Goal: Task Accomplishment & Management: Complete application form

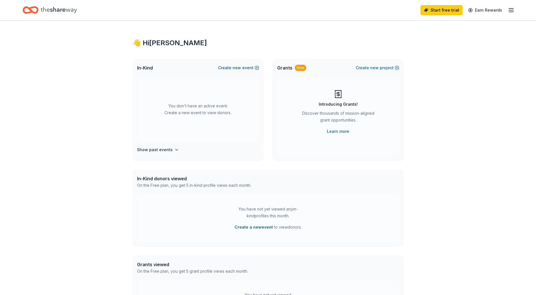
click at [234, 67] on span "new" at bounding box center [236, 67] width 8 height 7
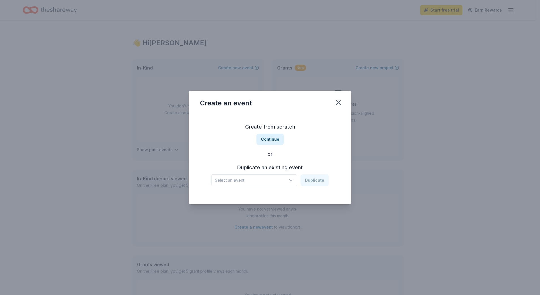
click at [293, 179] on icon "button" at bounding box center [291, 180] width 6 height 6
click at [247, 196] on div "Chowchilla Western Stampede Grand Marshal [PERSON_NAME]" at bounding box center [254, 195] width 75 height 7
click at [317, 180] on button "Duplicate" at bounding box center [315, 180] width 28 height 12
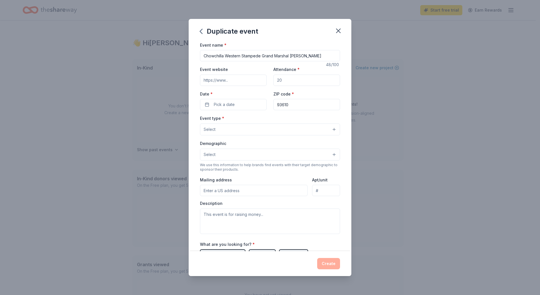
drag, startPoint x: 301, startPoint y: 80, endPoint x: 259, endPoint y: 85, distance: 42.9
click at [259, 85] on div "Event website Attendance * Date * Pick a date ZIP code * 93610" at bounding box center [270, 88] width 140 height 44
click at [281, 81] on input "Attendance *" at bounding box center [306, 80] width 67 height 11
click at [340, 33] on icon "button" at bounding box center [338, 31] width 4 height 4
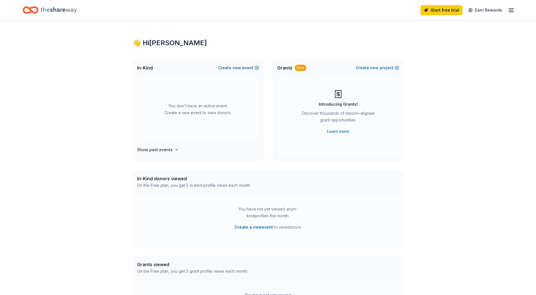
click at [241, 67] on span "new" at bounding box center [236, 67] width 8 height 7
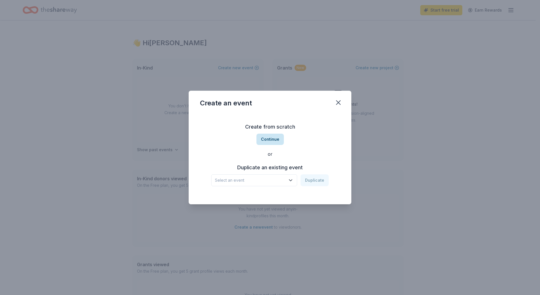
click at [271, 140] on button "Continue" at bounding box center [269, 139] width 27 height 11
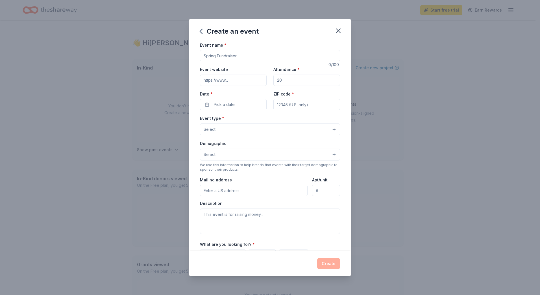
click at [258, 58] on input "Event name *" at bounding box center [270, 55] width 140 height 11
type input "Chowchilla Western Stampede Grand Marshal [PERSON_NAME]"
click at [292, 82] on input "Attendance *" at bounding box center [306, 80] width 67 height 11
type input "650"
click at [241, 105] on button "Pick a date" at bounding box center [233, 104] width 67 height 11
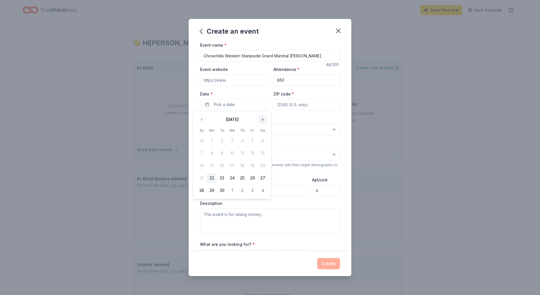
click at [260, 119] on button "Go to next month" at bounding box center [263, 120] width 8 height 8
click at [262, 119] on button "Go to next month" at bounding box center [263, 120] width 8 height 8
click at [264, 141] on button "3" at bounding box center [263, 141] width 10 height 10
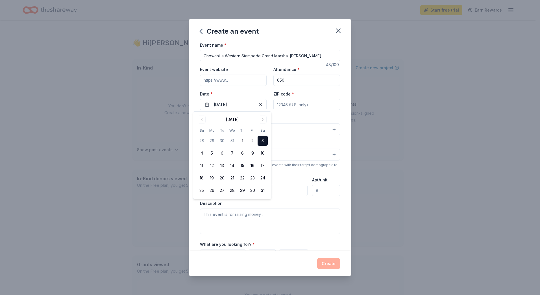
click at [306, 109] on input "ZIP code *" at bounding box center [306, 104] width 67 height 11
type input "93610"
click at [330, 128] on button "Select" at bounding box center [270, 129] width 140 height 12
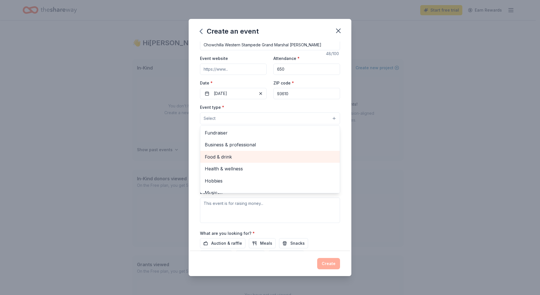
scroll to position [4, 0]
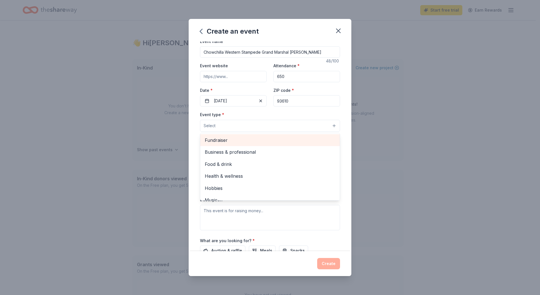
click at [220, 141] on span "Fundraiser" at bounding box center [270, 139] width 130 height 7
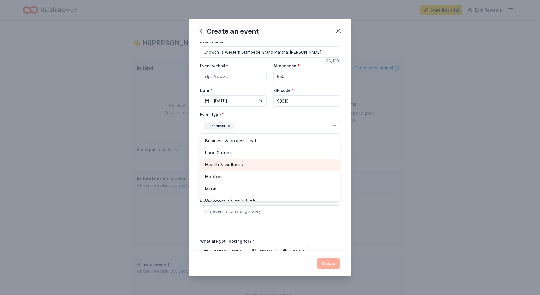
scroll to position [7, 0]
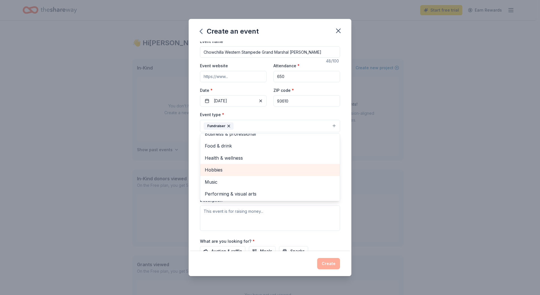
click at [215, 168] on span "Hobbies" at bounding box center [270, 169] width 130 height 7
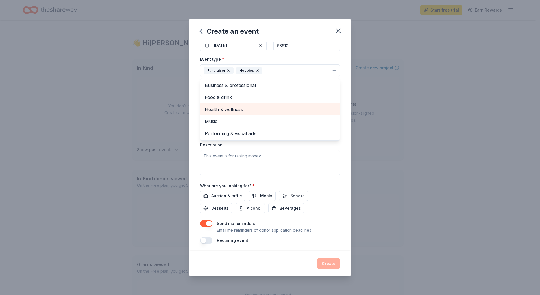
scroll to position [60, 0]
click at [329, 196] on div "Event name * Chowchilla Western Stampede Grand Marshal Dinner 48 /100 Event web…" at bounding box center [270, 112] width 140 height 262
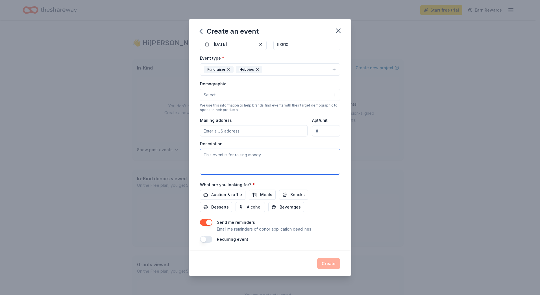
click at [236, 162] on textarea at bounding box center [270, 161] width 140 height 25
paste textarea "The Chowchilla Western Stampede Grand Marshal [PERSON_NAME] will be held [DATE]…"
type textarea "The Chowchilla Western Stampede Grand Marshal [PERSON_NAME] will be held [DATE]…"
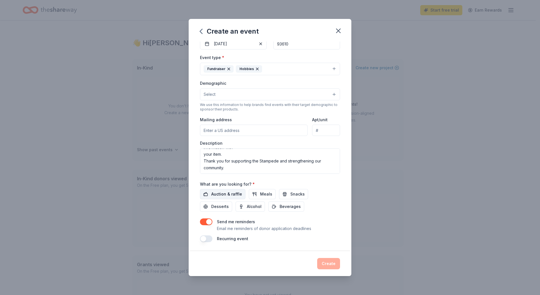
click at [223, 193] on span "Auction & raffle" at bounding box center [226, 194] width 31 height 7
click at [247, 206] on span "Alcohol" at bounding box center [254, 206] width 15 height 7
click at [207, 238] on button "button" at bounding box center [206, 238] width 12 height 7
click at [206, 221] on button "button" at bounding box center [206, 221] width 12 height 7
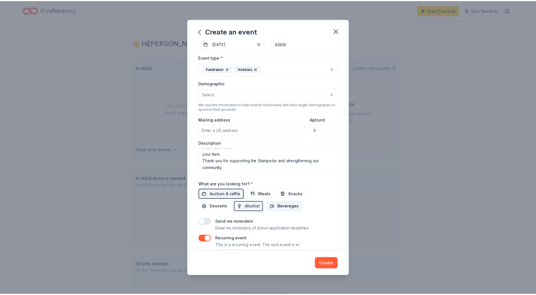
scroll to position [81, 0]
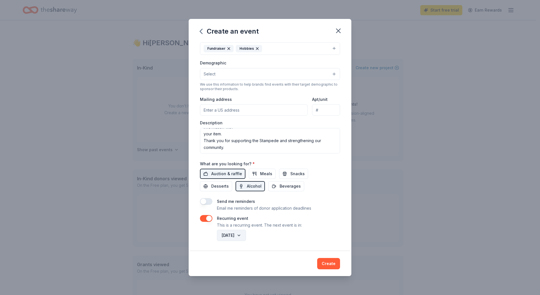
click at [246, 234] on button "[DATE]" at bounding box center [231, 235] width 29 height 11
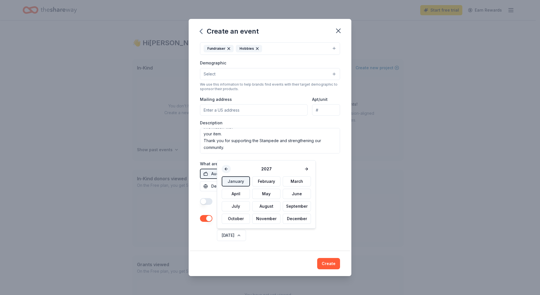
click at [226, 169] on button at bounding box center [226, 169] width 9 height 8
click at [232, 180] on button "January" at bounding box center [236, 181] width 28 height 10
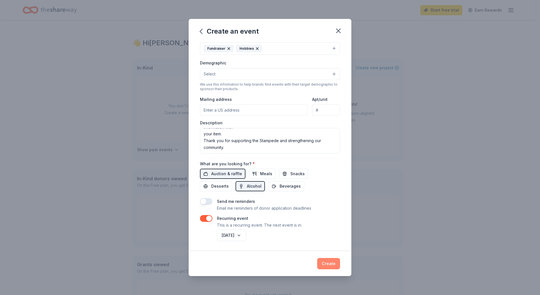
click at [329, 262] on button "Create" at bounding box center [328, 263] width 23 height 11
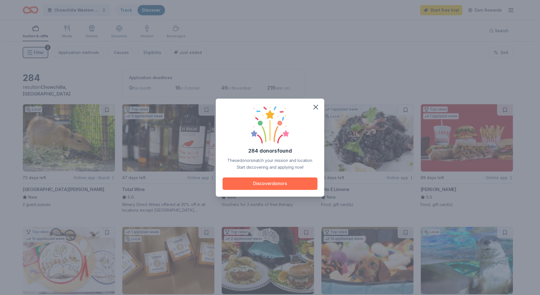
click at [276, 184] on button "Discover donors" at bounding box center [270, 183] width 95 height 12
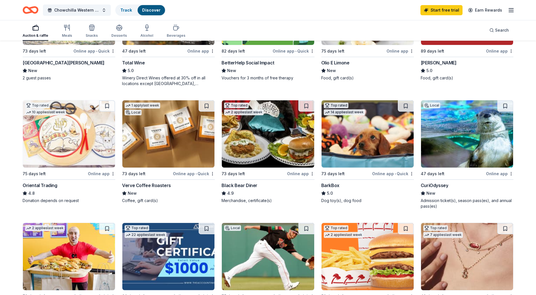
scroll to position [141, 0]
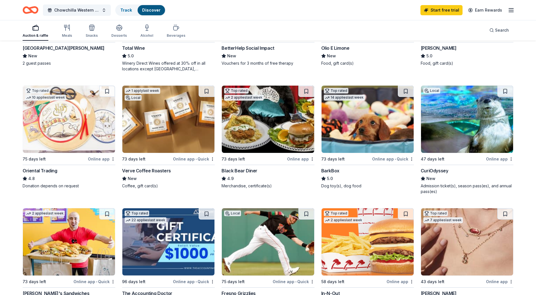
click at [358, 137] on img at bounding box center [367, 119] width 92 height 67
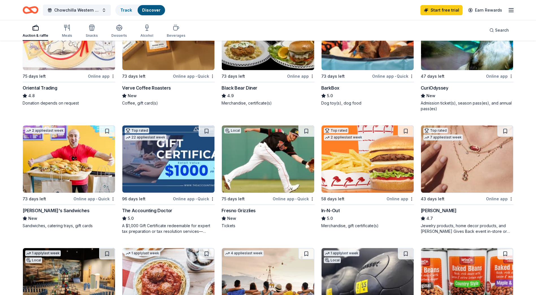
scroll to position [226, 0]
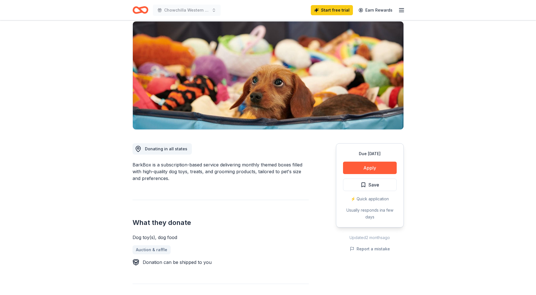
scroll to position [56, 0]
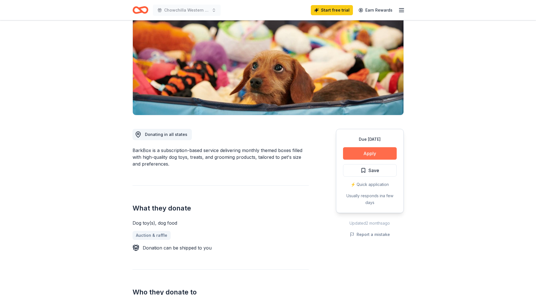
click at [373, 152] on button "Apply" at bounding box center [370, 153] width 54 height 12
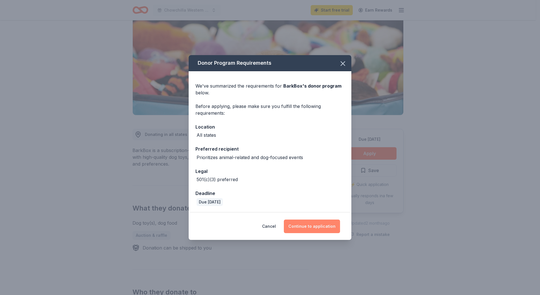
click at [308, 226] on button "Continue to application" at bounding box center [312, 226] width 56 height 14
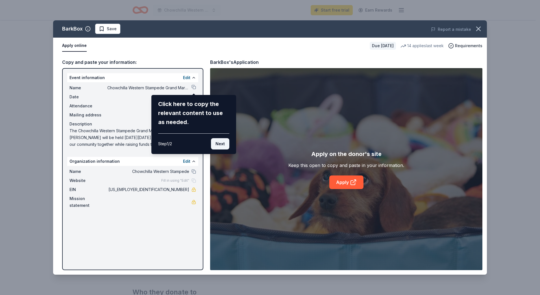
click at [224, 144] on button "Next" at bounding box center [220, 143] width 18 height 11
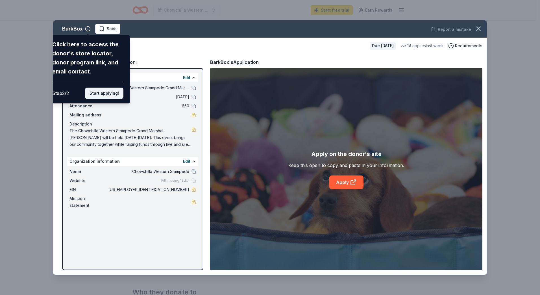
click at [106, 93] on button "Start applying!" at bounding box center [104, 93] width 38 height 11
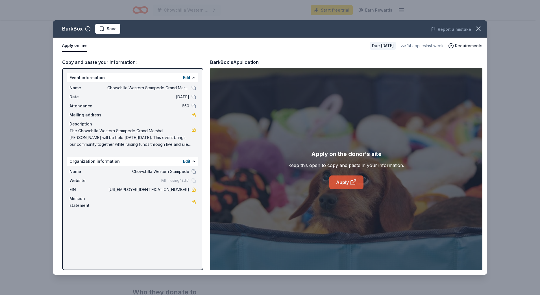
click at [343, 183] on link "Apply" at bounding box center [346, 182] width 34 height 14
click at [479, 28] on icon "button" at bounding box center [479, 29] width 4 height 4
